Goal: Information Seeking & Learning: Check status

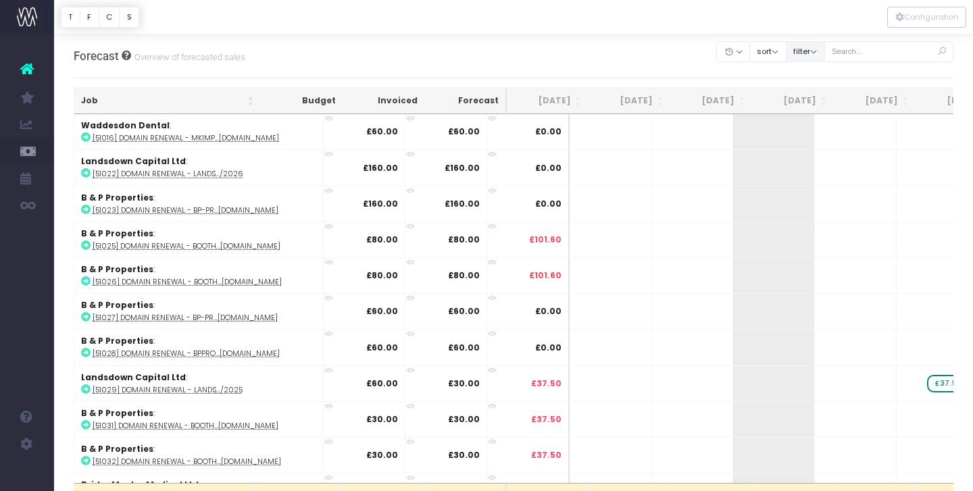
click at [825, 51] on button "filter" at bounding box center [804, 51] width 39 height 21
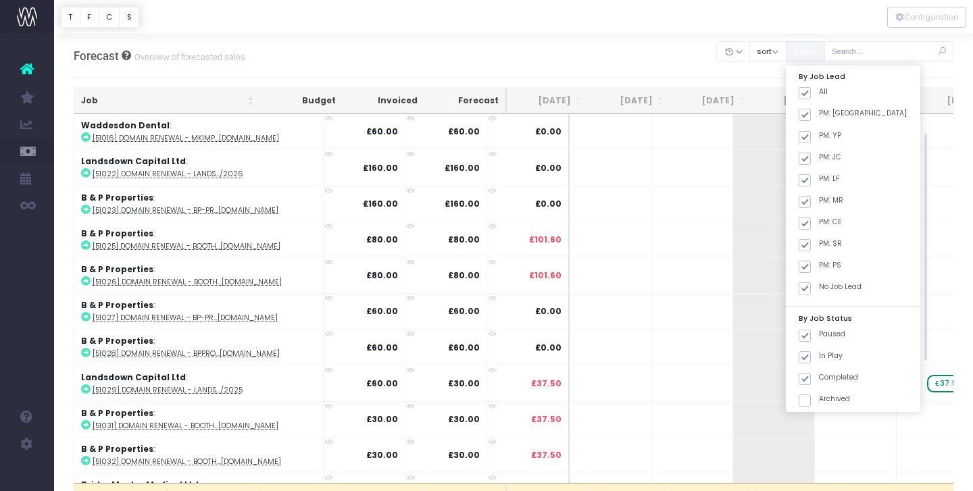
scroll to position [164, 0]
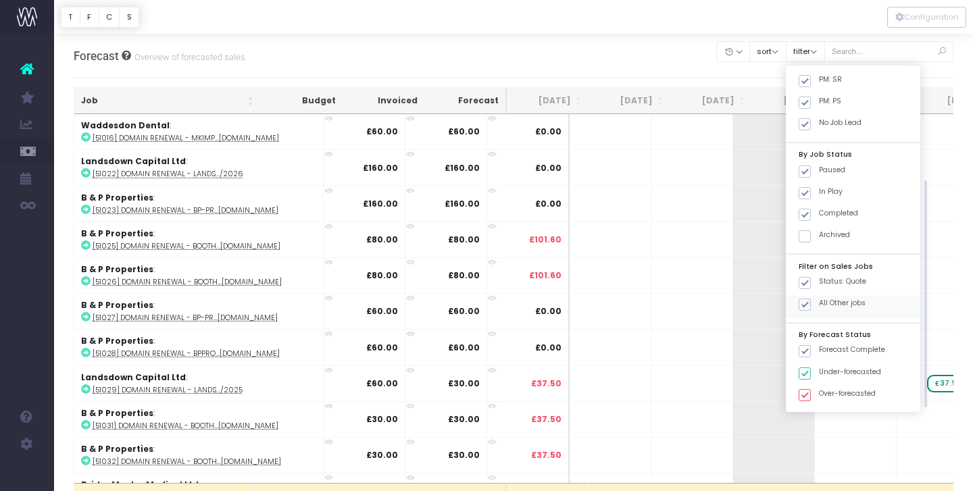
click at [810, 303] on span at bounding box center [804, 305] width 12 height 12
click at [819, 303] on input "All Other jobs" at bounding box center [823, 302] width 9 height 9
checkbox input "false"
click at [836, 421] on button "Apply" at bounding box center [816, 422] width 41 height 22
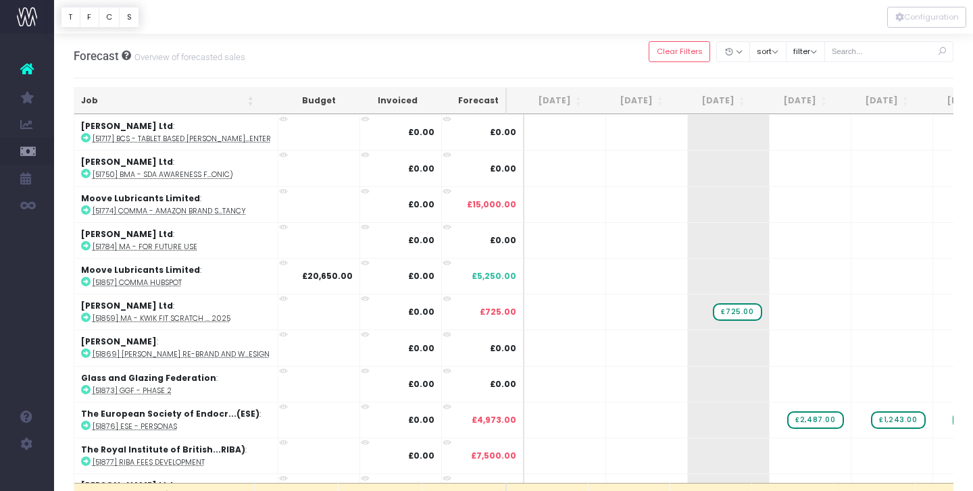
click at [740, 103] on th "[DATE]" at bounding box center [711, 101] width 82 height 26
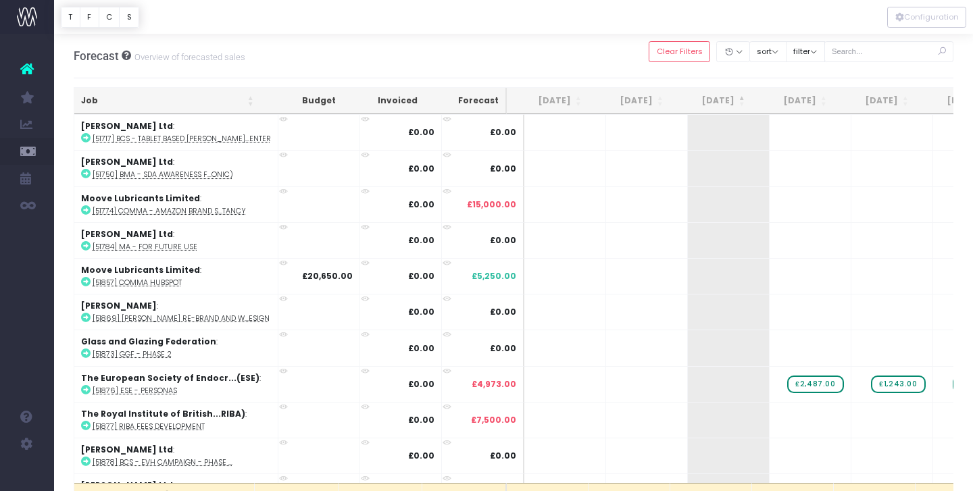
click at [740, 103] on th "[DATE]" at bounding box center [711, 101] width 82 height 26
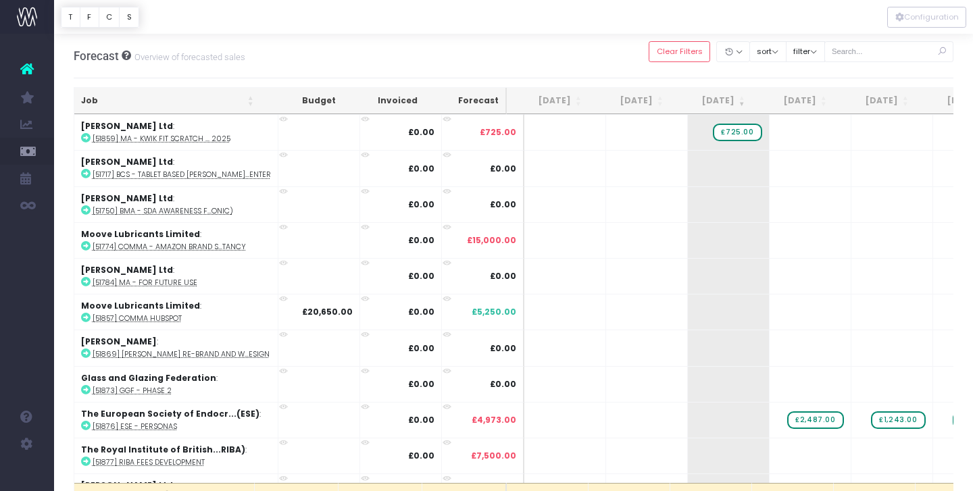
click at [738, 101] on th "[DATE]" at bounding box center [711, 101] width 82 height 26
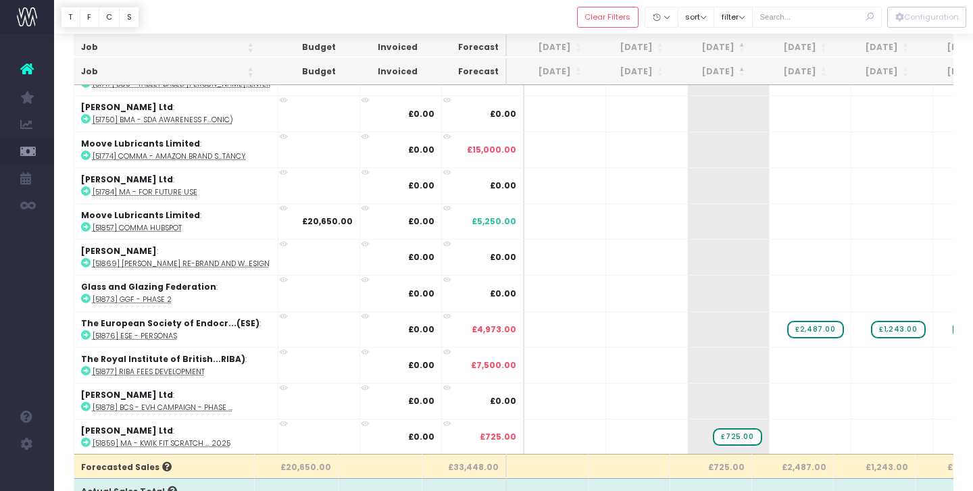
scroll to position [0, 0]
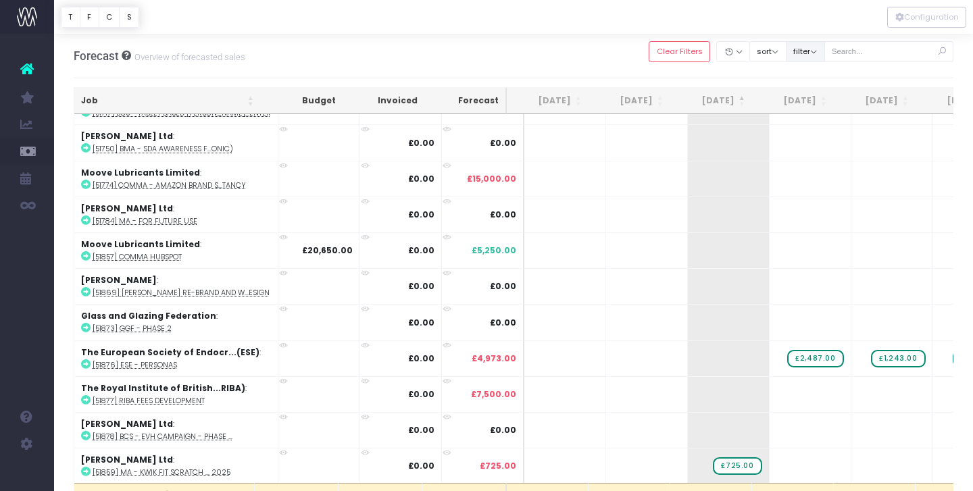
click at [825, 57] on button "filter" at bounding box center [804, 51] width 39 height 21
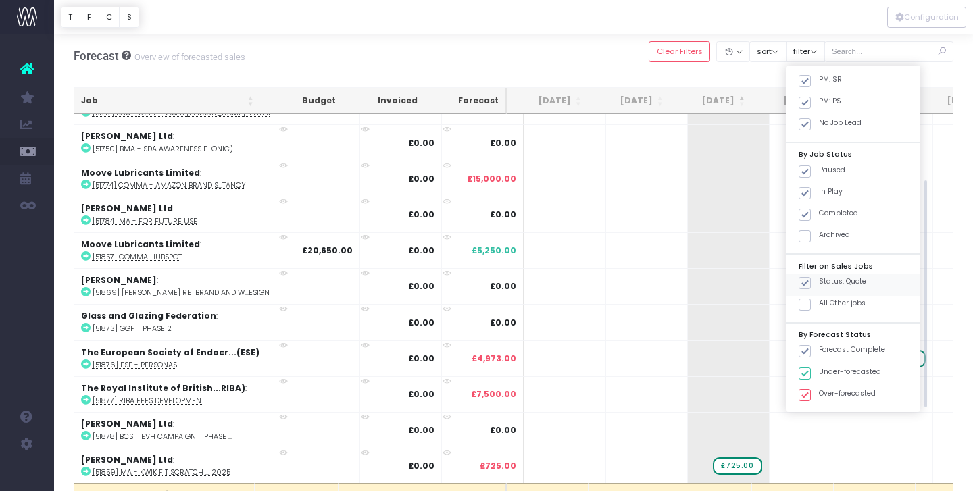
click at [810, 284] on span at bounding box center [804, 283] width 12 height 12
click at [821, 284] on input "Status: Quote" at bounding box center [823, 280] width 9 height 9
checkbox input "false"
click at [810, 304] on span at bounding box center [804, 305] width 12 height 12
click at [821, 304] on input "All Other jobs" at bounding box center [823, 302] width 9 height 9
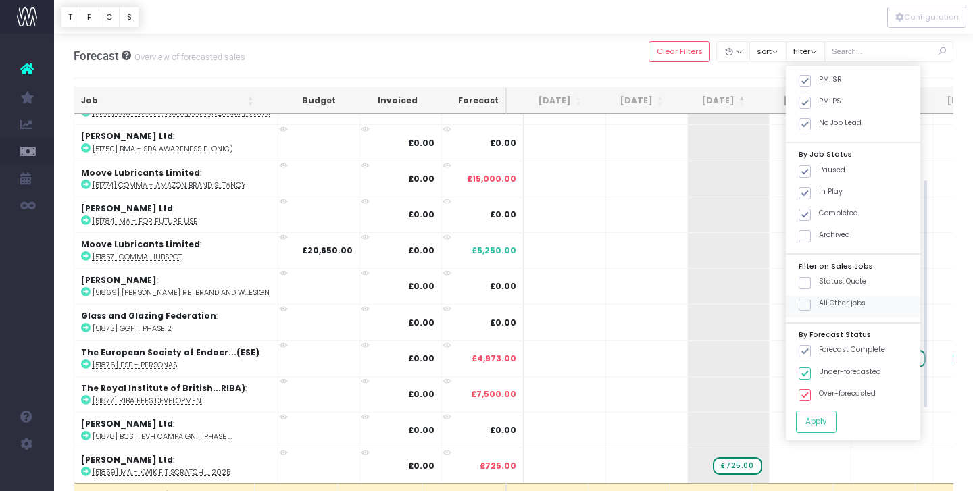
checkbox input "true"
click at [844, 409] on div "By Job Lead All PM: DF PM: YP PM: JC PM: LF PM: MR PM: CE PM: SR PM: PS No Job …" at bounding box center [852, 254] width 134 height 376
click at [836, 430] on button "Apply" at bounding box center [816, 422] width 41 height 22
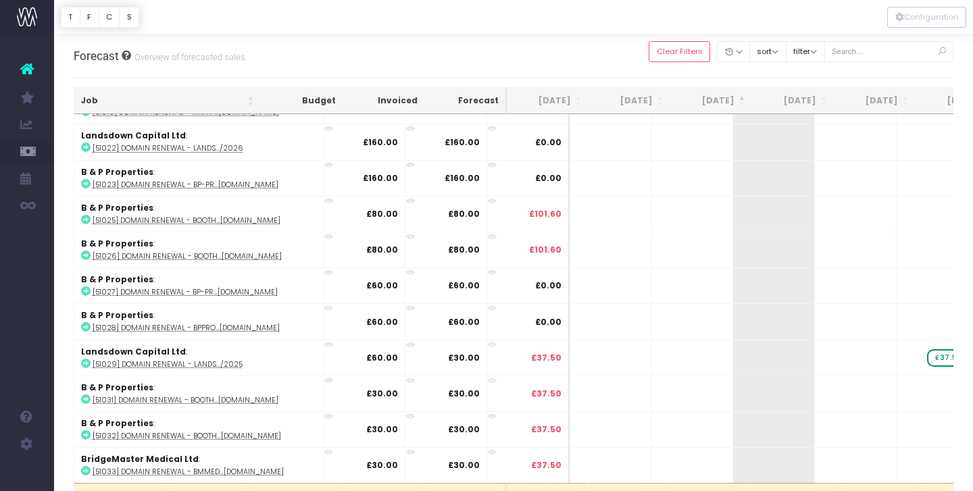
click at [733, 99] on th "[DATE]" at bounding box center [711, 101] width 82 height 26
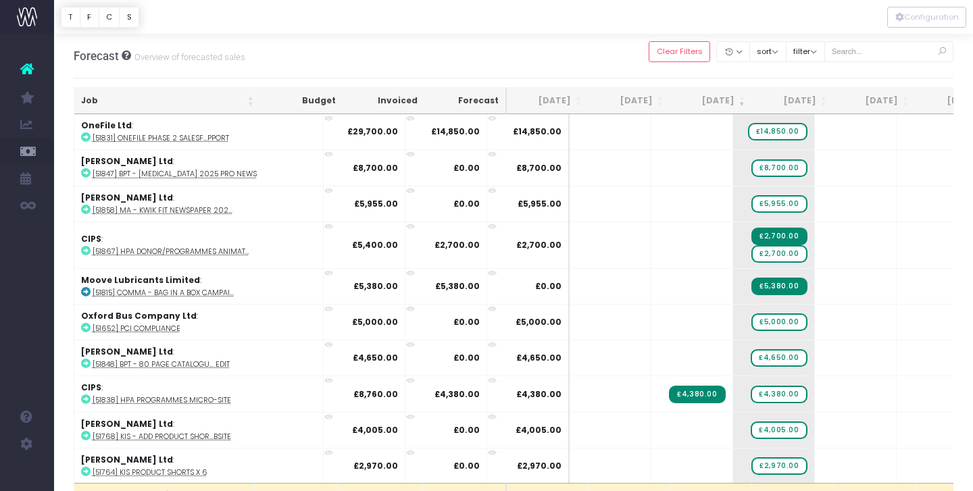
click at [742, 99] on th "[DATE]" at bounding box center [711, 101] width 82 height 26
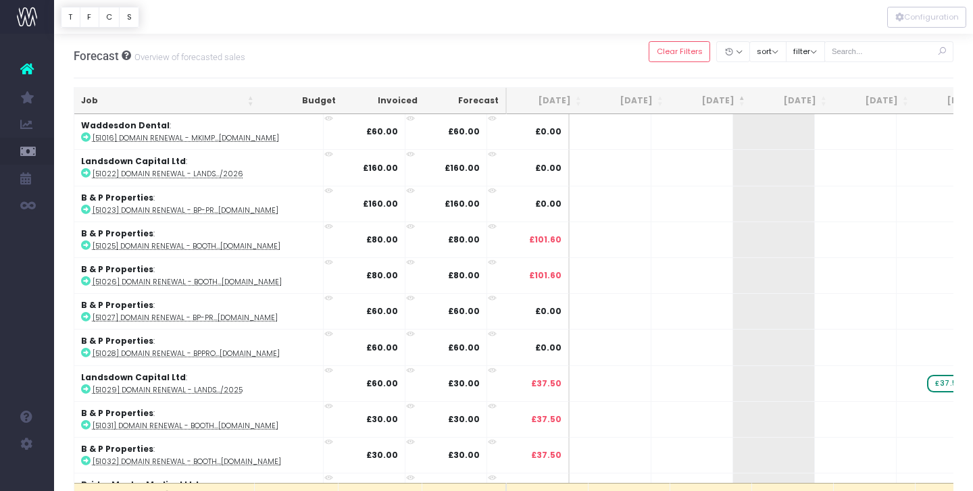
click at [742, 99] on th "[DATE]" at bounding box center [711, 101] width 82 height 26
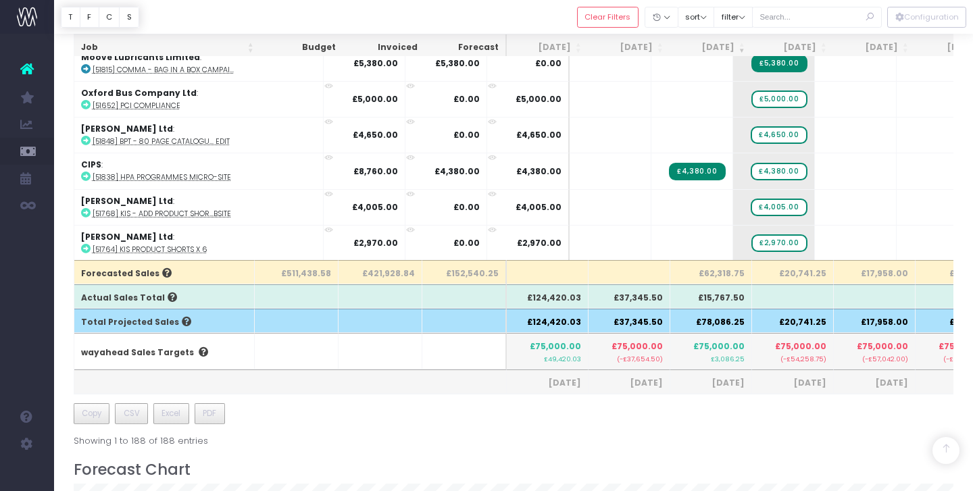
scroll to position [211, 0]
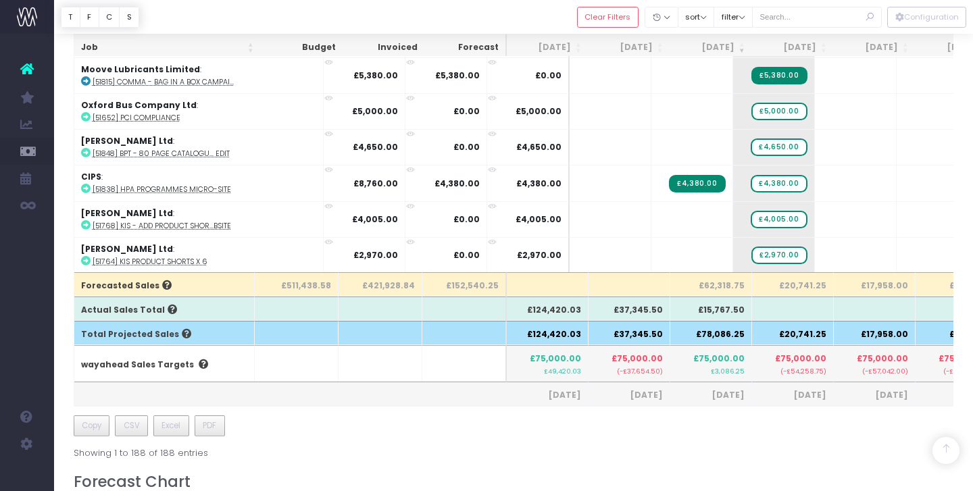
click at [730, 285] on th "£62,318.75" at bounding box center [711, 284] width 82 height 24
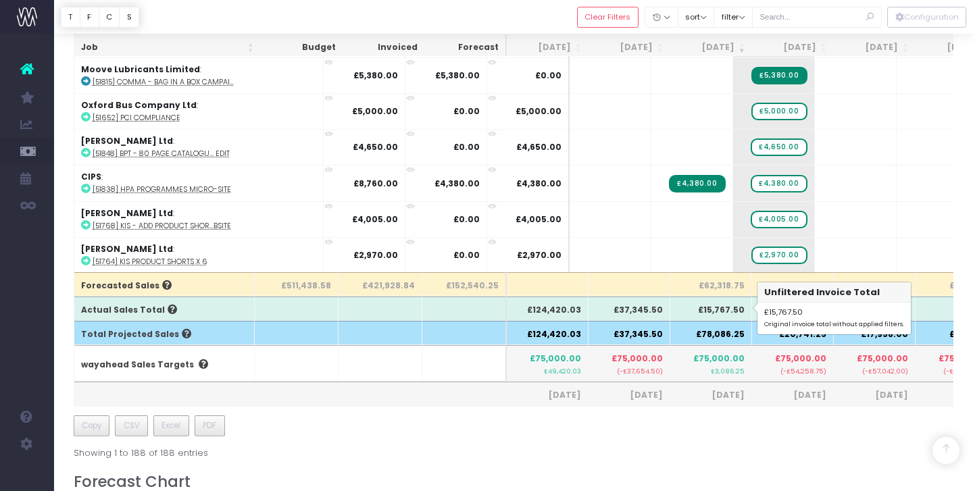
click at [729, 312] on th "£15,767.50" at bounding box center [711, 308] width 82 height 24
copy th "15,767.50"
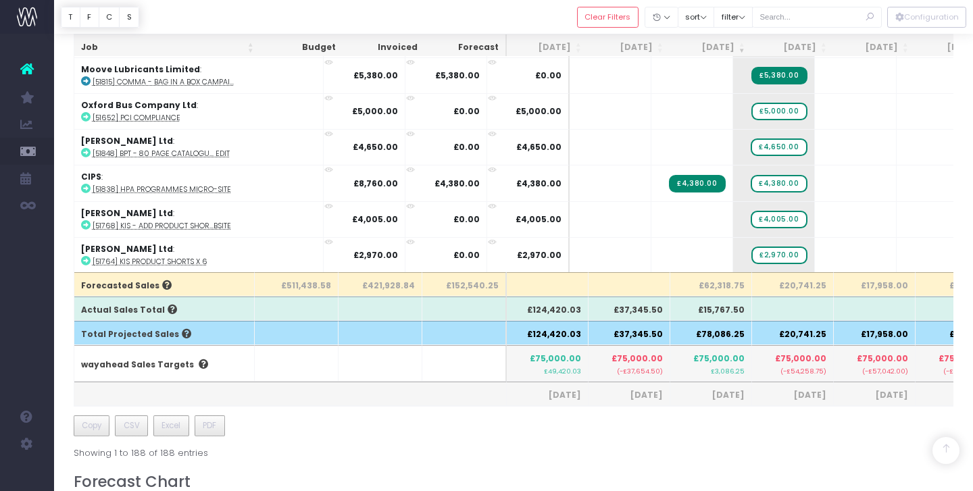
click at [726, 282] on th "£62,318.75" at bounding box center [711, 284] width 82 height 24
copy th "62,318.75"
click at [815, 283] on th "£20,741.25" at bounding box center [793, 284] width 82 height 24
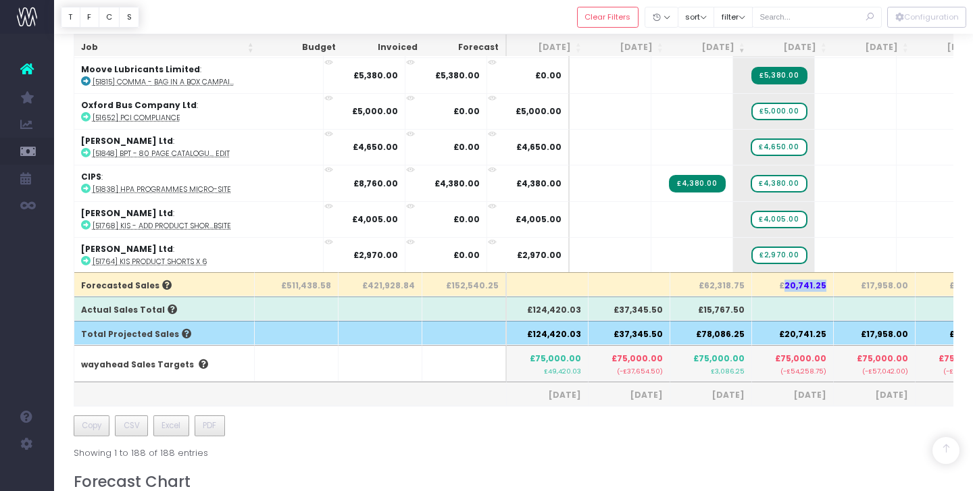
copy th "20,741.25"
click at [896, 229] on span "+" at bounding box center [916, 219] width 41 height 35
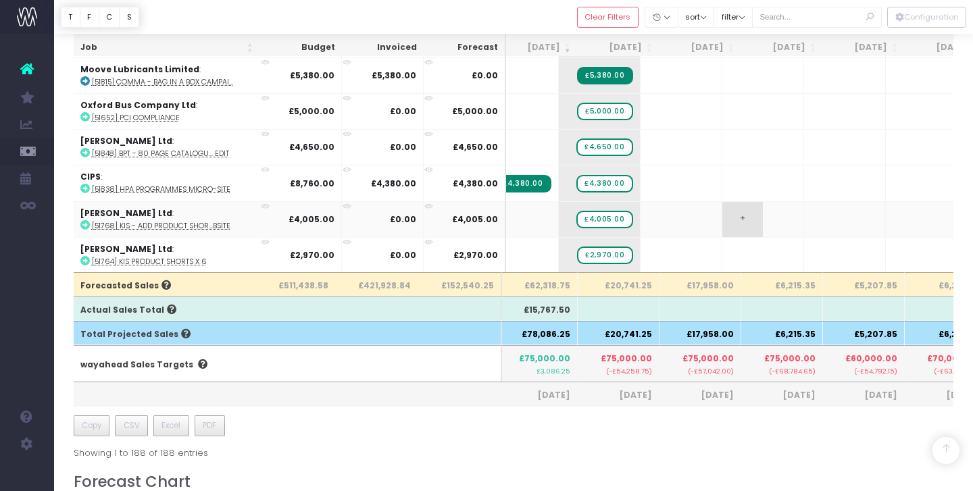
scroll to position [0, 0]
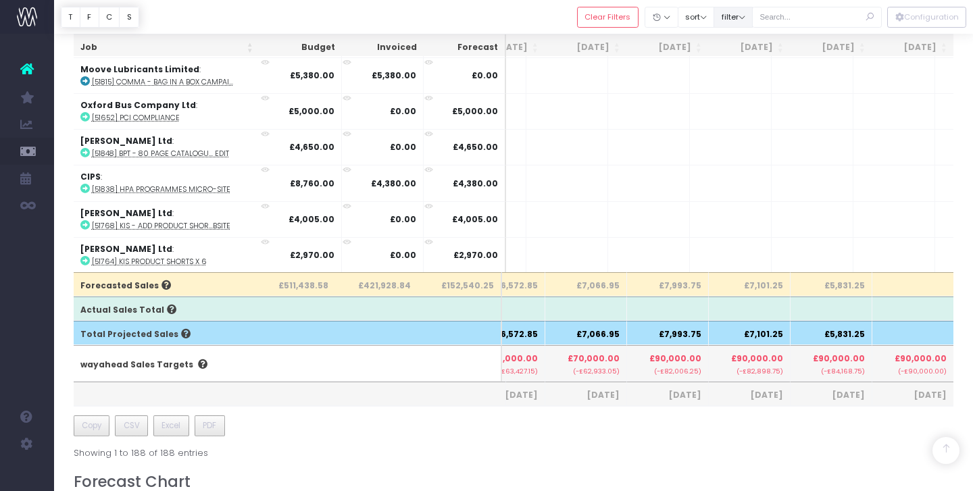
click at [752, 21] on button "filter" at bounding box center [732, 17] width 39 height 21
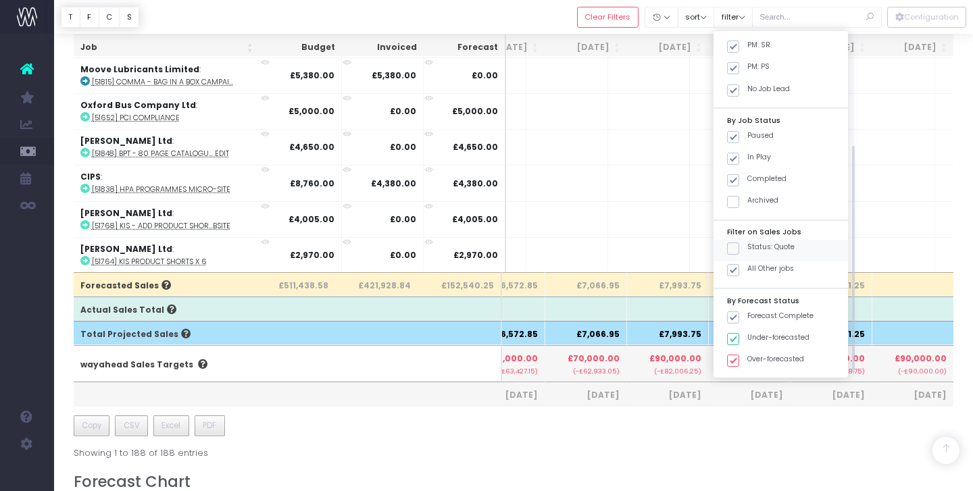
click at [794, 242] on label "Status: Quote" at bounding box center [761, 247] width 68 height 11
click at [756, 242] on input "Status: Quote" at bounding box center [751, 246] width 9 height 9
checkbox input "true"
click at [763, 267] on label "All Other jobs" at bounding box center [760, 268] width 67 height 11
click at [756, 267] on input "All Other jobs" at bounding box center [751, 267] width 9 height 9
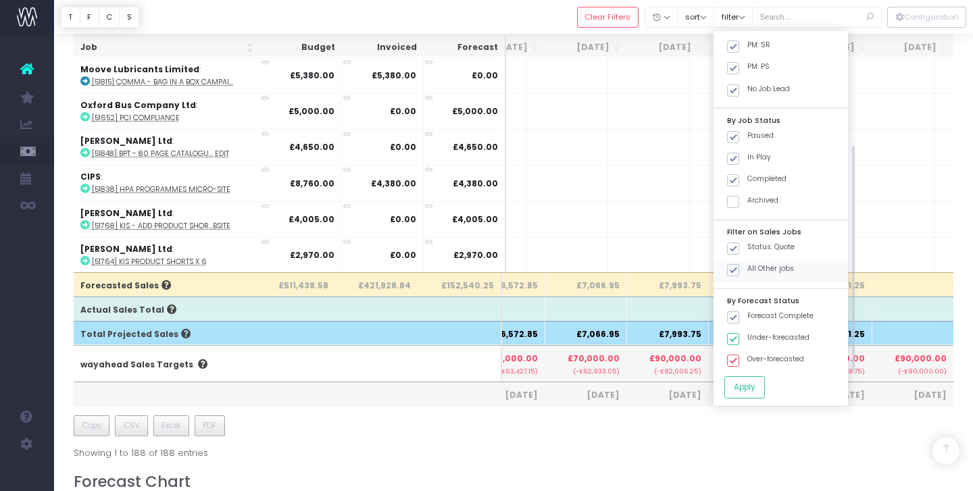
checkbox input "false"
click at [761, 387] on button "Apply" at bounding box center [744, 387] width 41 height 22
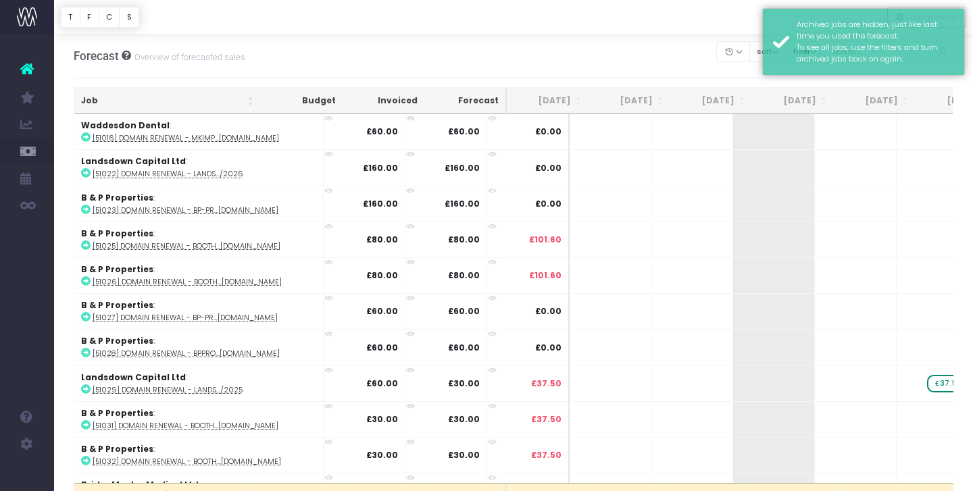
click at [627, 56] on div "Forecast Overview of forecasted sales Clear Filters Hide [DATE] [DATE] [DATE] […" at bounding box center [514, 56] width 880 height 45
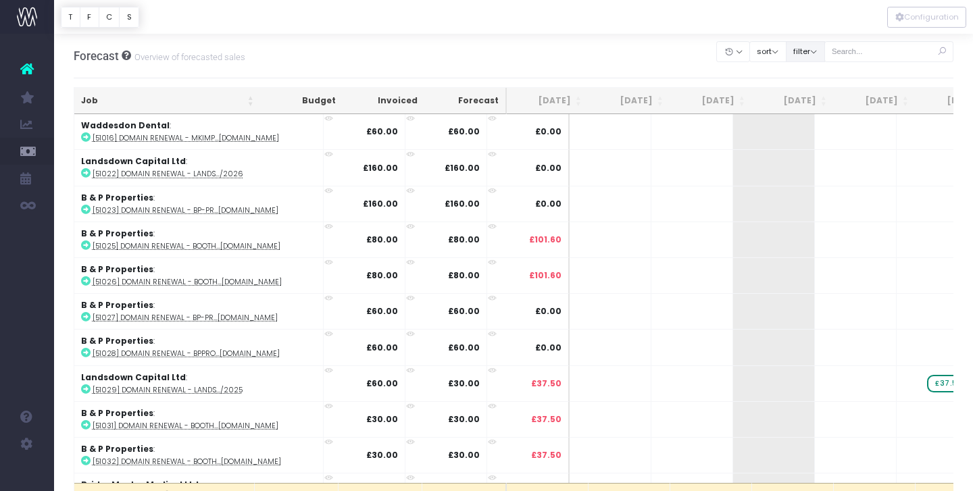
click at [810, 57] on button "filter" at bounding box center [804, 51] width 39 height 21
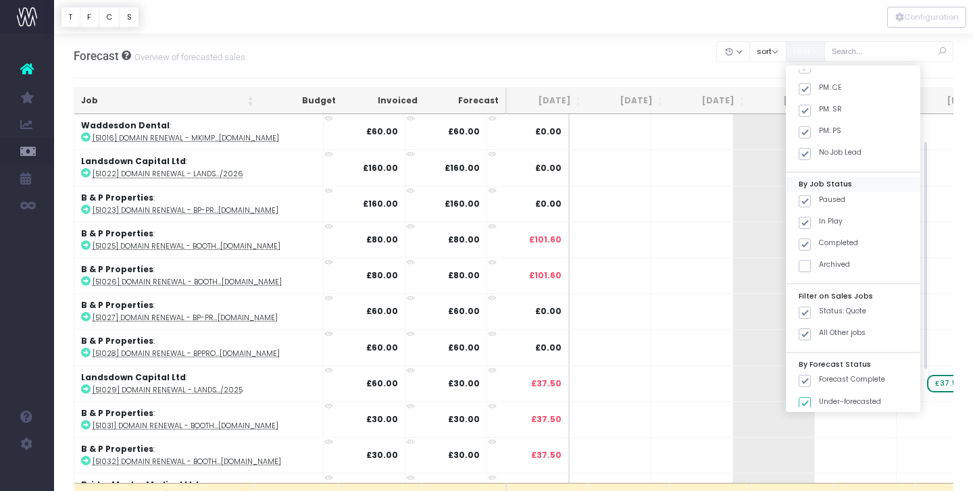
scroll to position [139, 0]
click at [810, 303] on span at bounding box center [804, 308] width 12 height 12
click at [821, 303] on input "Status: Quote" at bounding box center [823, 305] width 9 height 9
click at [810, 309] on span at bounding box center [804, 308] width 12 height 12
click at [821, 309] on input "Status: Quote" at bounding box center [823, 305] width 9 height 9
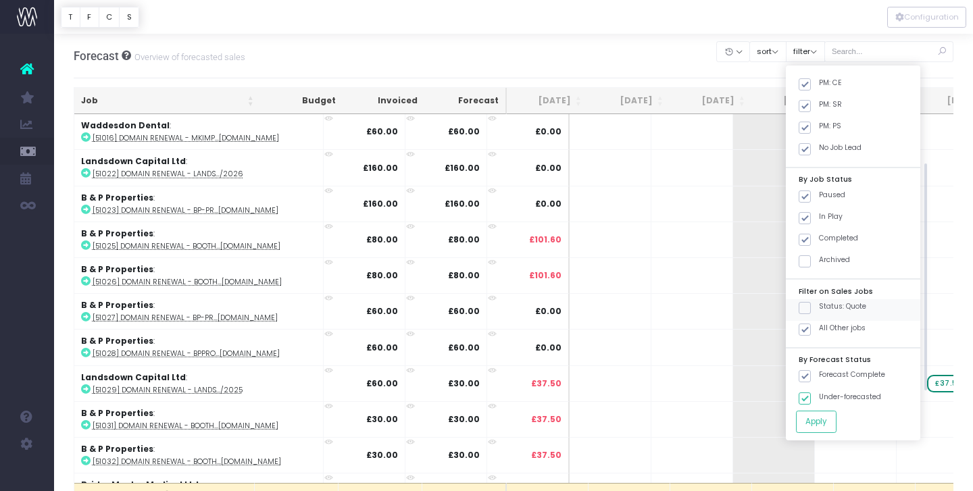
checkbox input "true"
click at [810, 331] on span at bounding box center [804, 330] width 12 height 12
click at [821, 331] on input "All Other jobs" at bounding box center [823, 327] width 9 height 9
checkbox input "false"
click at [829, 415] on button "Apply" at bounding box center [816, 422] width 41 height 22
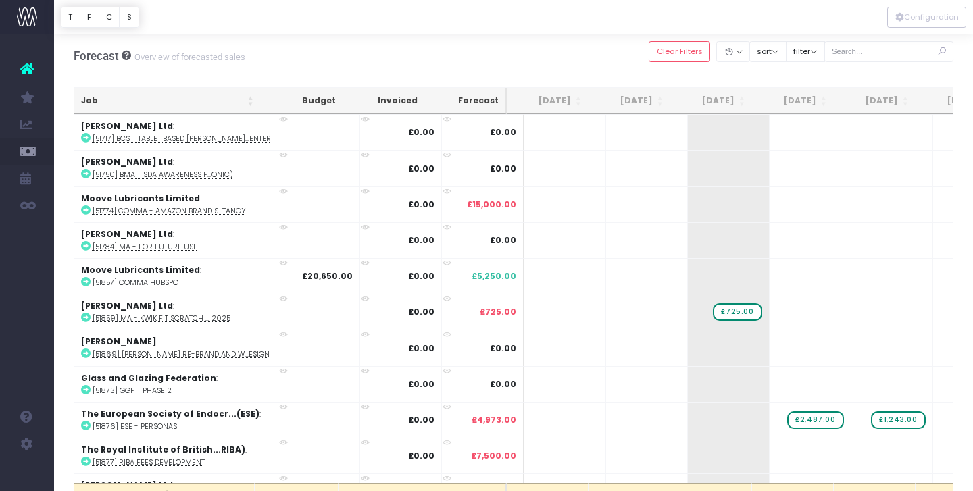
click at [743, 95] on th "[DATE]" at bounding box center [711, 101] width 82 height 26
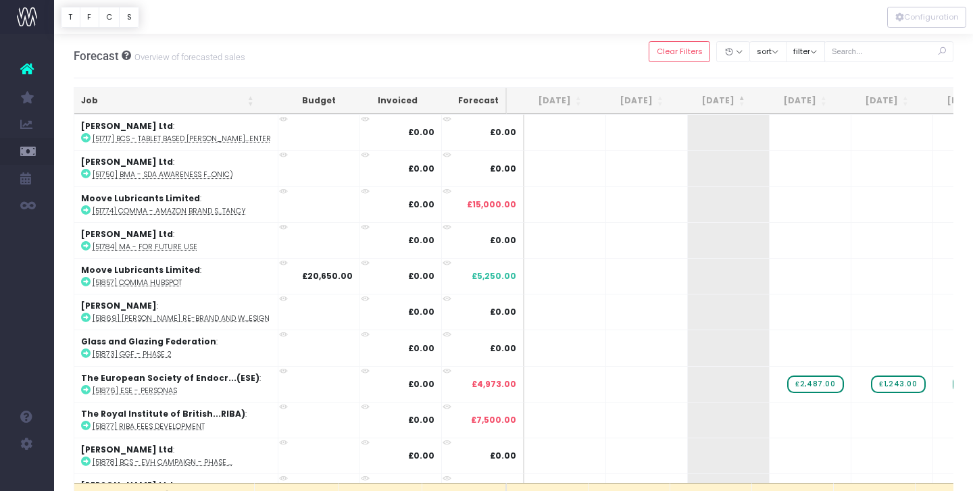
click at [742, 101] on th "[DATE]" at bounding box center [711, 101] width 82 height 26
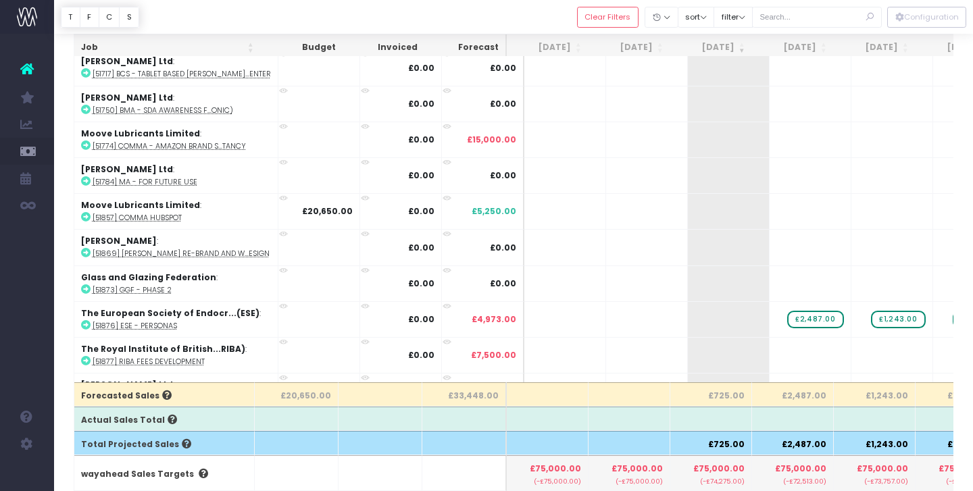
scroll to position [98, 0]
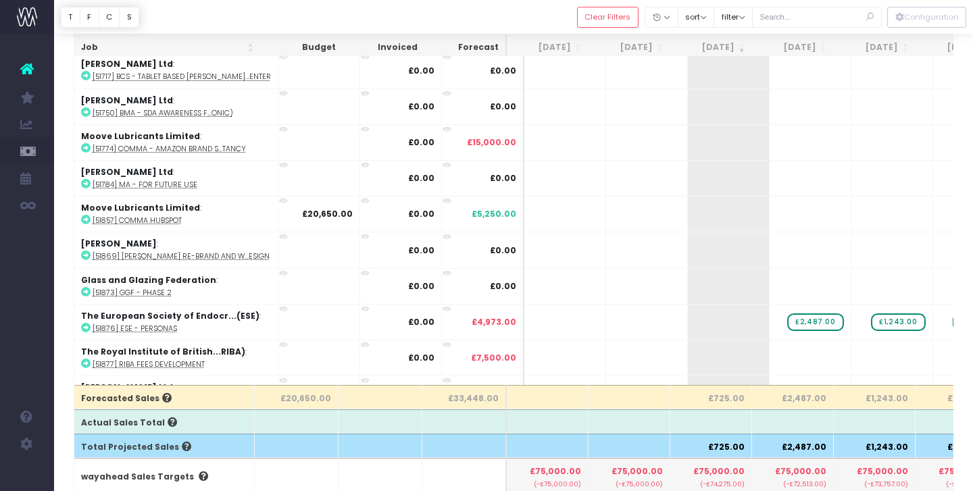
click at [798, 398] on th "£2,487.00" at bounding box center [793, 397] width 82 height 24
copy th "2,487.00"
click at [878, 396] on th "£1,243.00" at bounding box center [874, 397] width 82 height 24
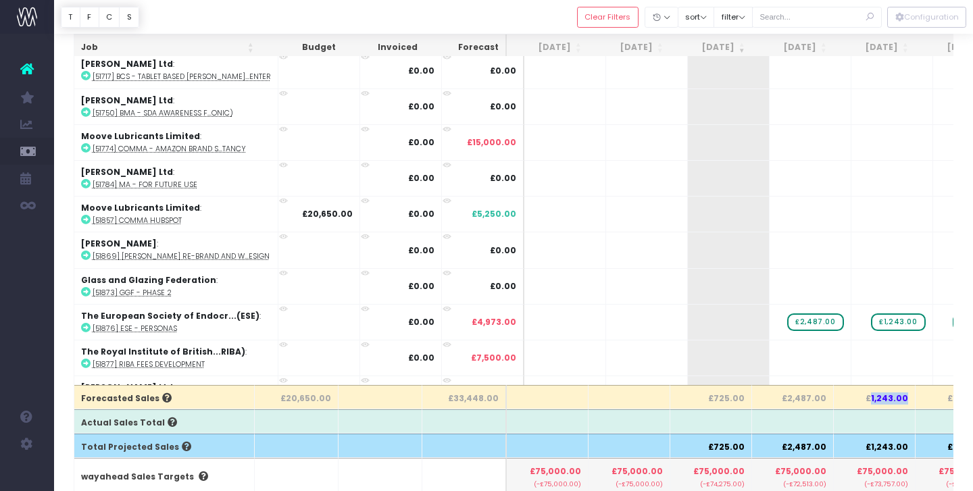
copy th "1,243.00"
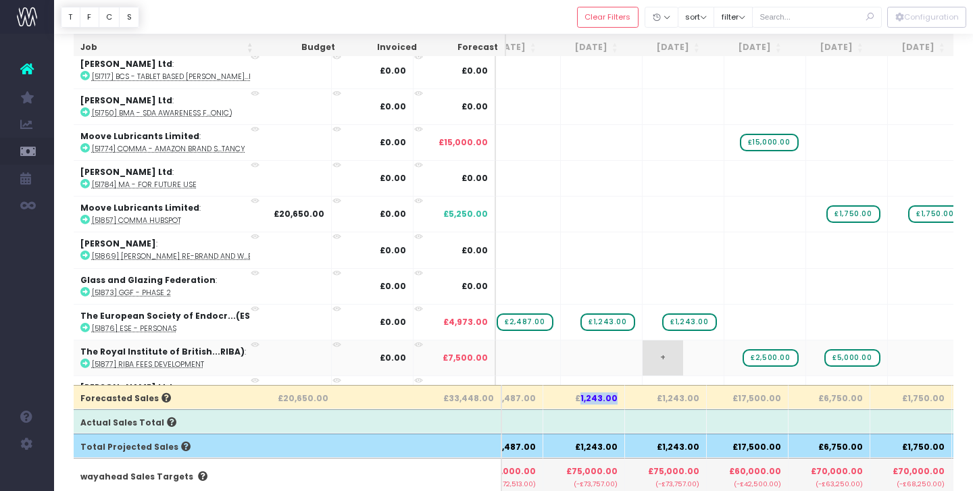
scroll to position [0, 285]
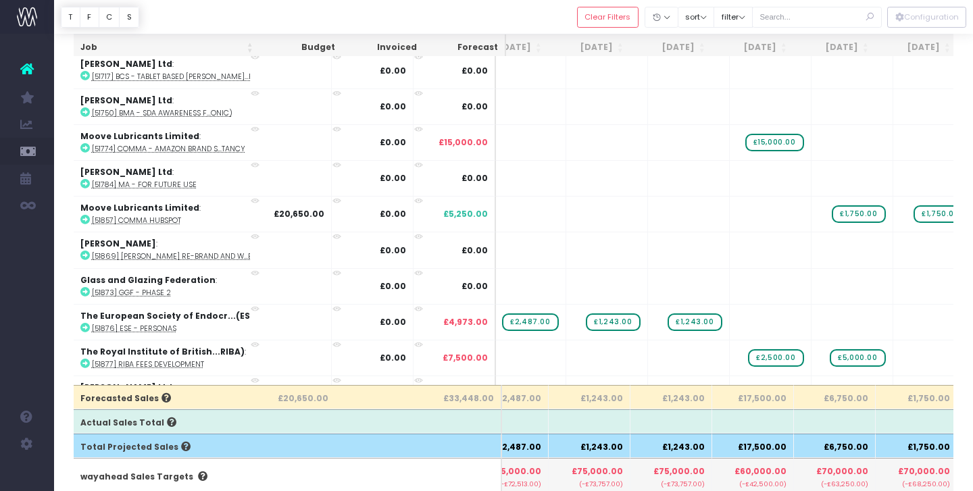
click at [680, 401] on th "£1,243.00" at bounding box center [671, 397] width 82 height 24
copy th "1,243.00"
click at [770, 400] on th "£17,500.00" at bounding box center [753, 397] width 82 height 24
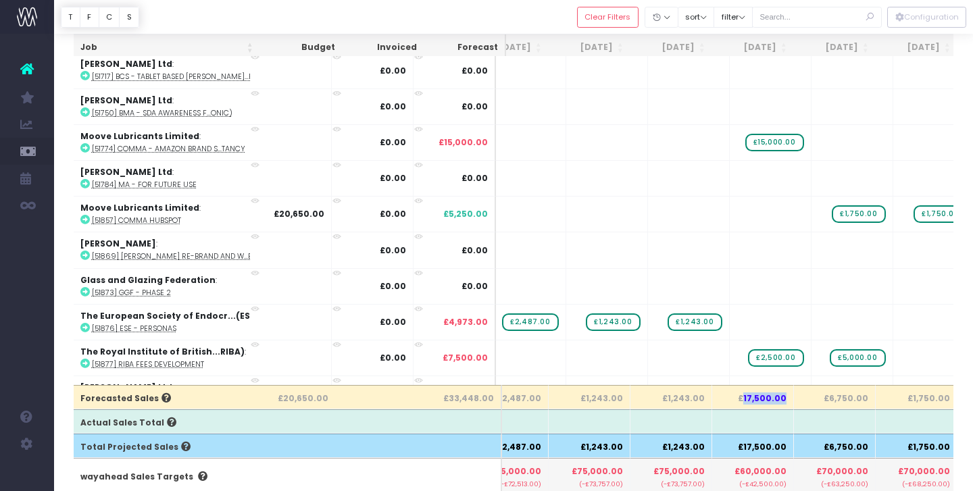
copy th "17,500.00"
